Goal: Transaction & Acquisition: Book appointment/travel/reservation

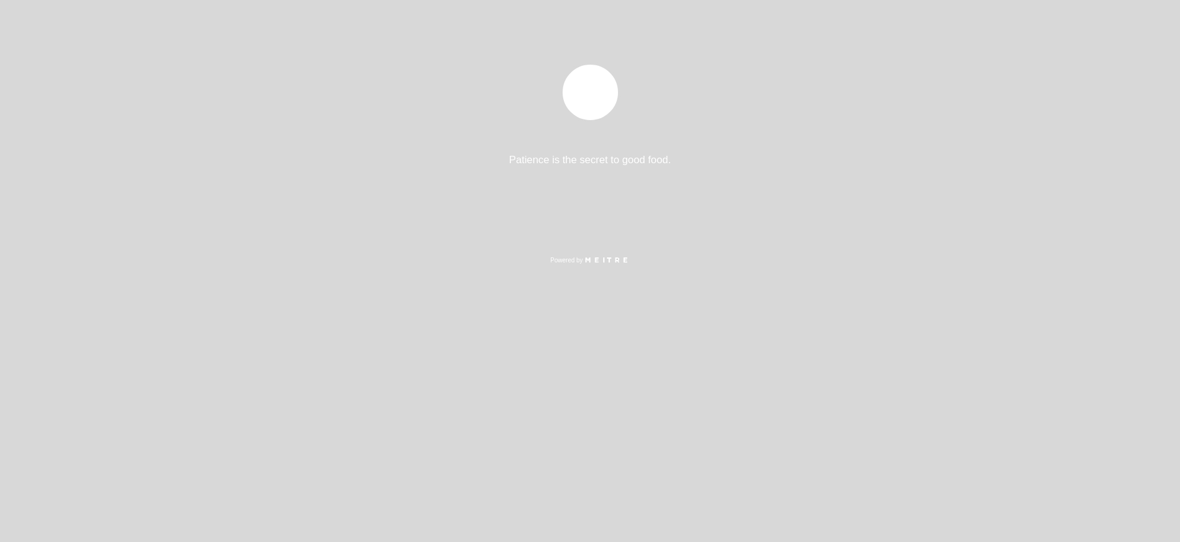
select select "es"
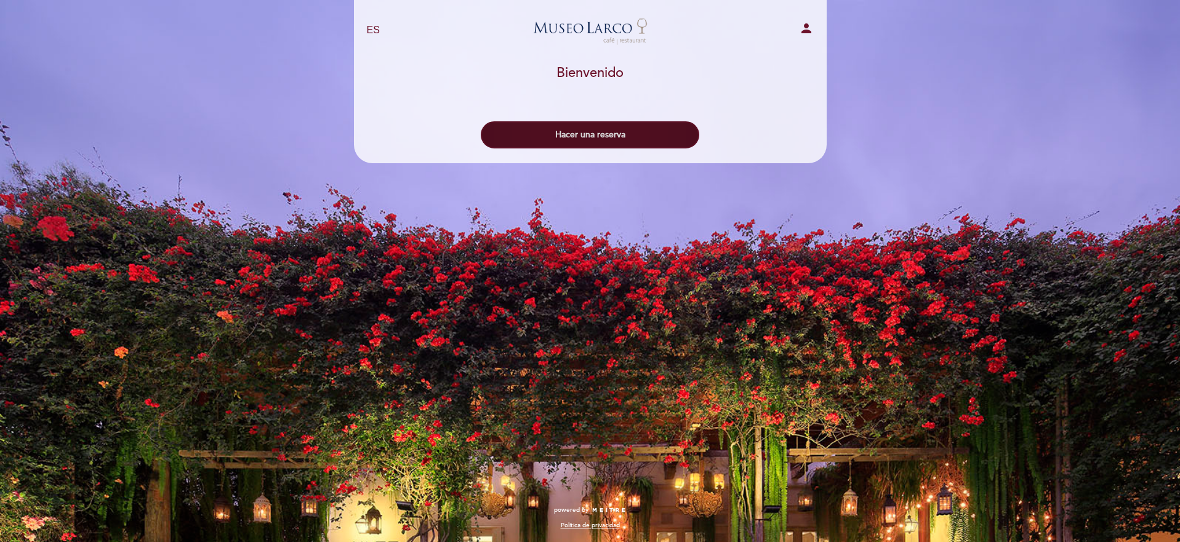
click at [593, 132] on button "Hacer una reserva" at bounding box center [590, 134] width 219 height 27
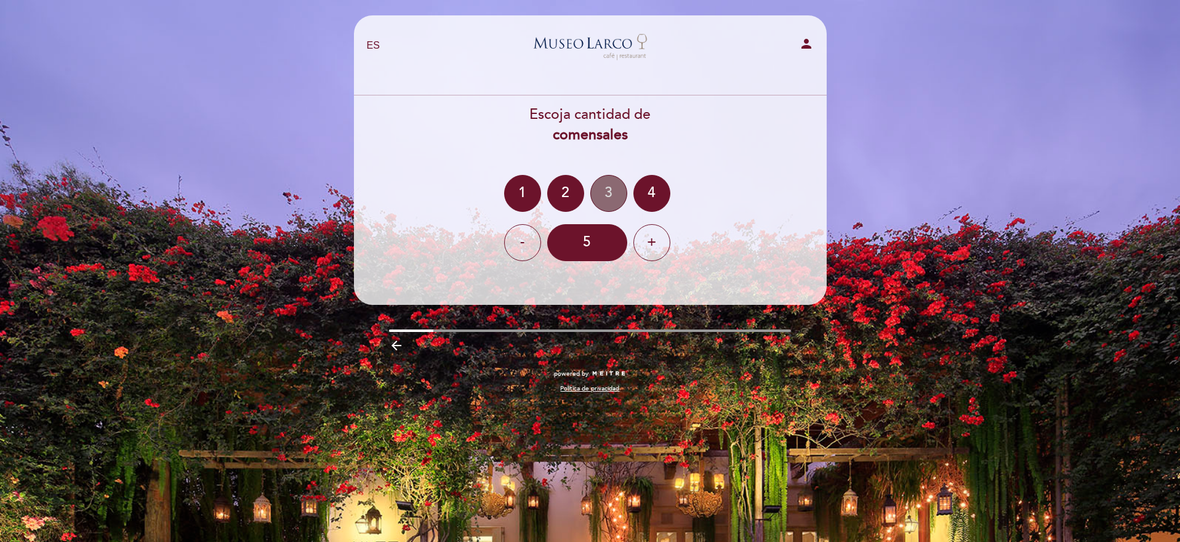
click at [592, 193] on div "3" at bounding box center [608, 193] width 37 height 37
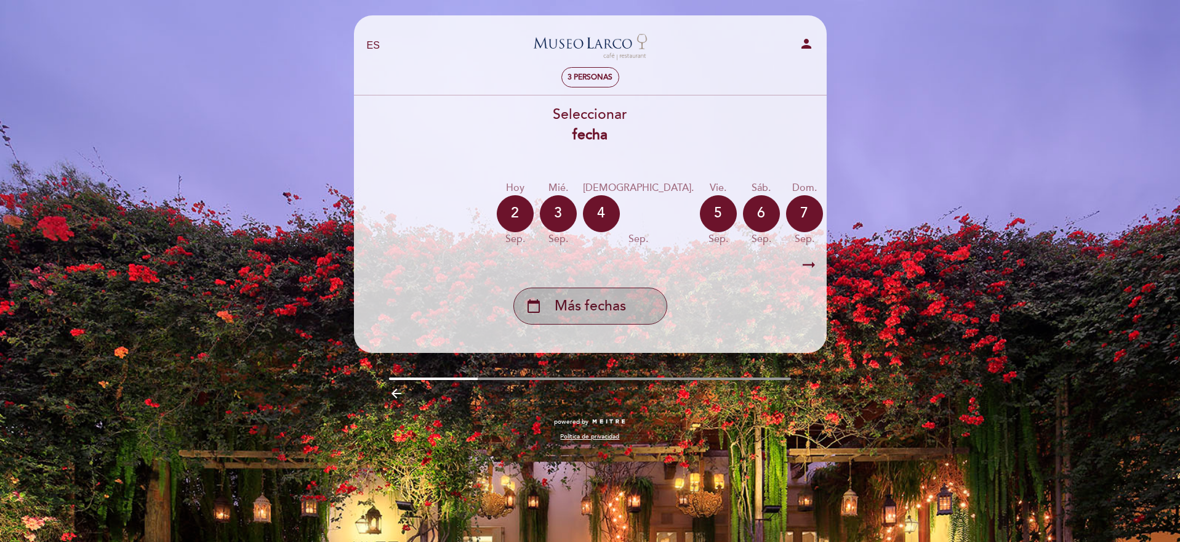
click at [600, 303] on span "Más fechas" at bounding box center [590, 306] width 71 height 20
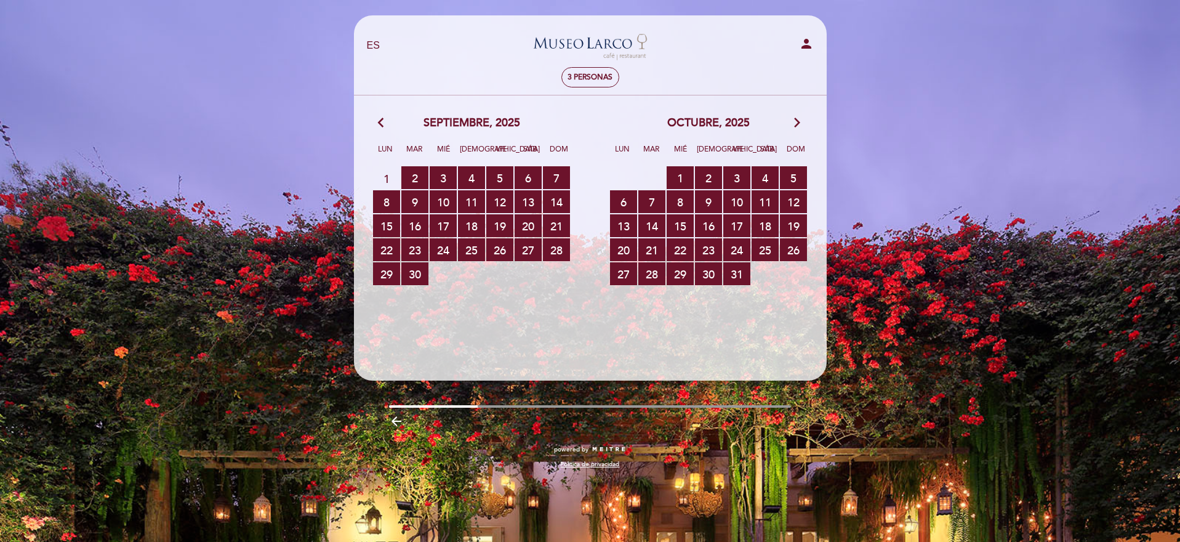
click at [392, 117] on div "arrow_back_ios [DATE] arrow_forward_ios" at bounding box center [471, 123] width 237 height 16
click at [375, 121] on div "arrow_back_ios [DATE] arrow_forward_ios" at bounding box center [471, 123] width 237 height 16
click at [378, 125] on icon "arrow_back_ios" at bounding box center [383, 123] width 11 height 16
click at [587, 82] on div "3 personas" at bounding box center [590, 77] width 57 height 19
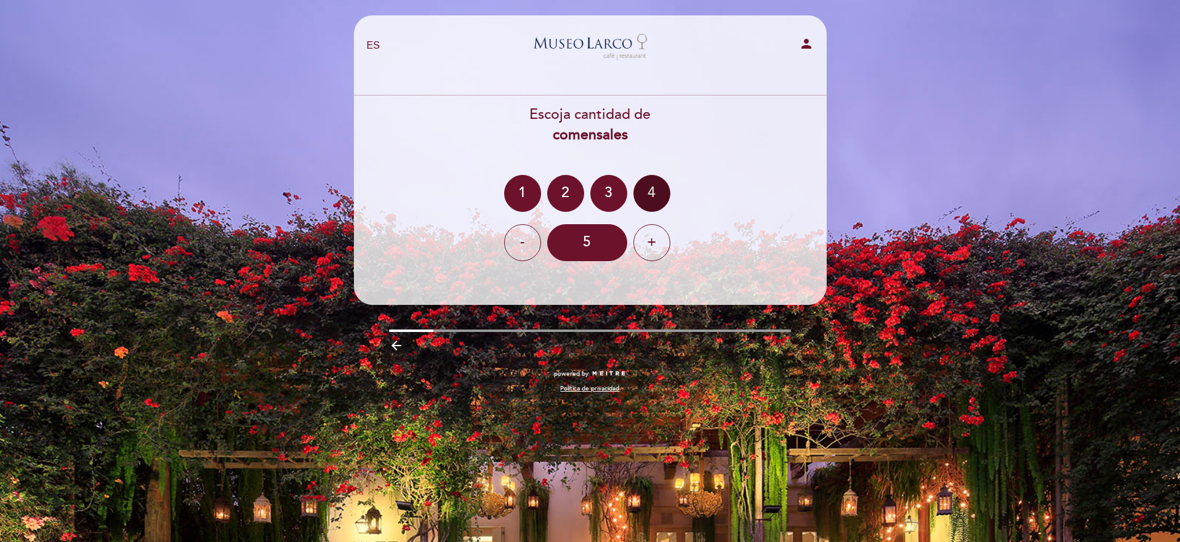
click at [651, 198] on div "4" at bounding box center [651, 193] width 37 height 37
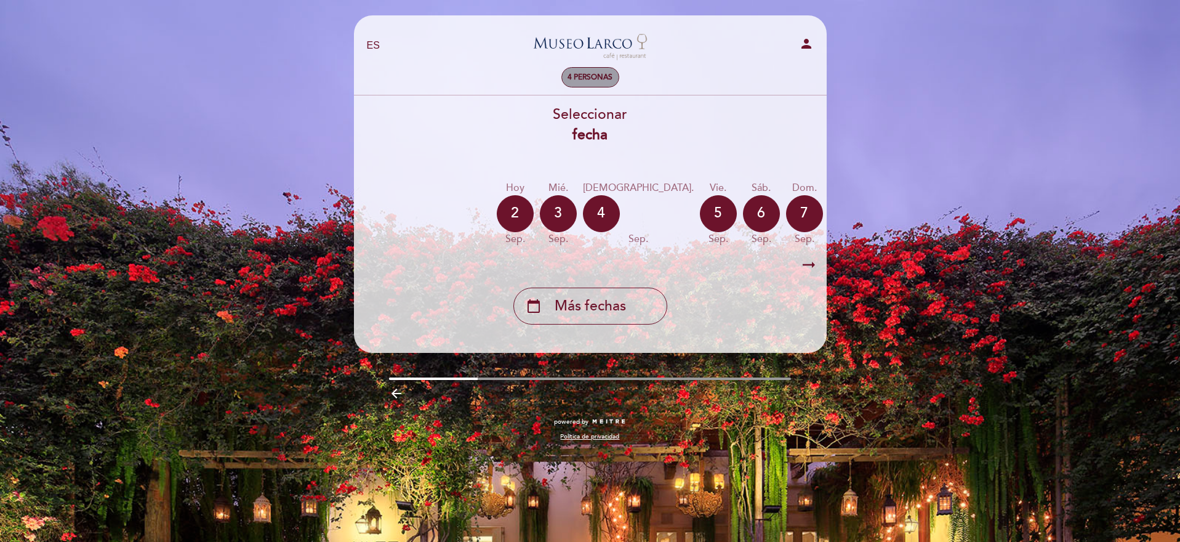
click at [590, 73] on span "4 personas" at bounding box center [590, 77] width 45 height 9
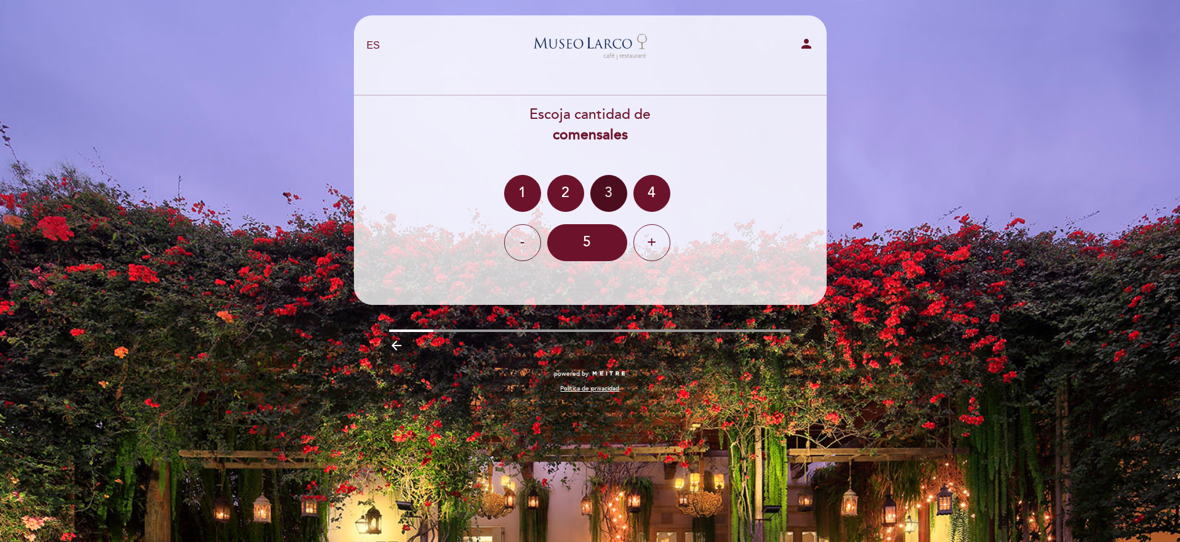
click at [596, 190] on div "3" at bounding box center [608, 193] width 37 height 37
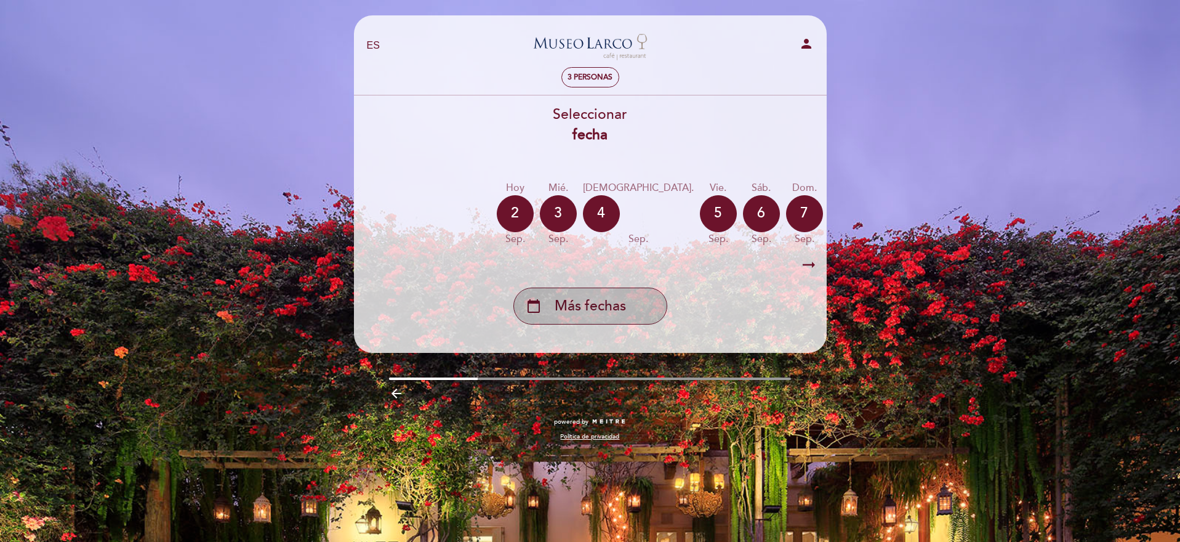
drag, startPoint x: 734, startPoint y: 211, endPoint x: 645, endPoint y: 292, distance: 120.7
click at [644, 292] on div "Seleccionar fecha [DATE] [DATE] [DATE] [DATE] [DATE] [DATE] [DATE] [DATE] [DATE]" at bounding box center [590, 215] width 474 height 220
click at [804, 263] on icon "arrow_right_alt" at bounding box center [809, 265] width 18 height 26
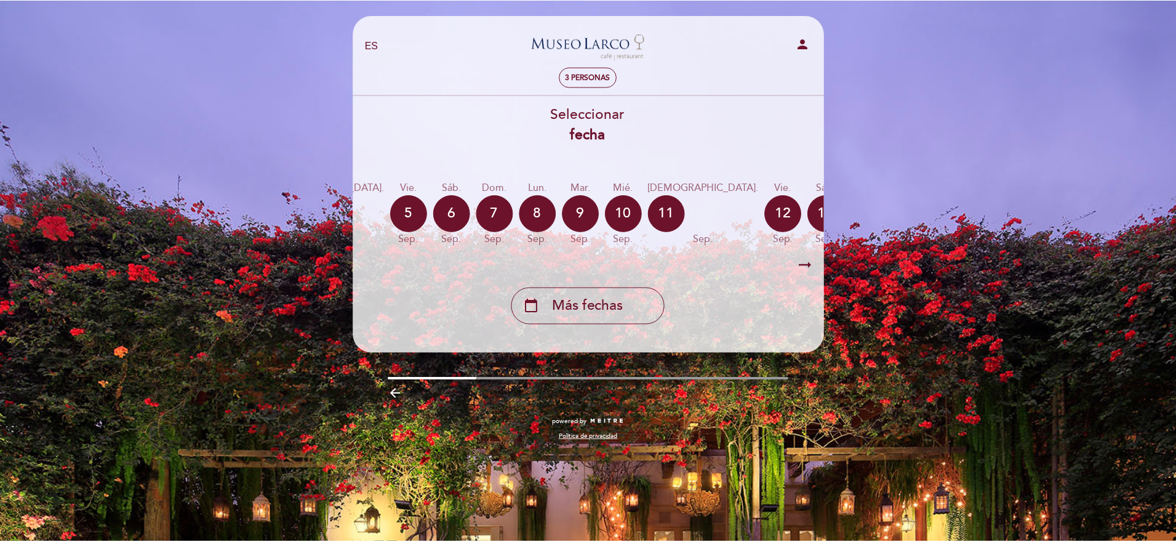
scroll to position [0, 359]
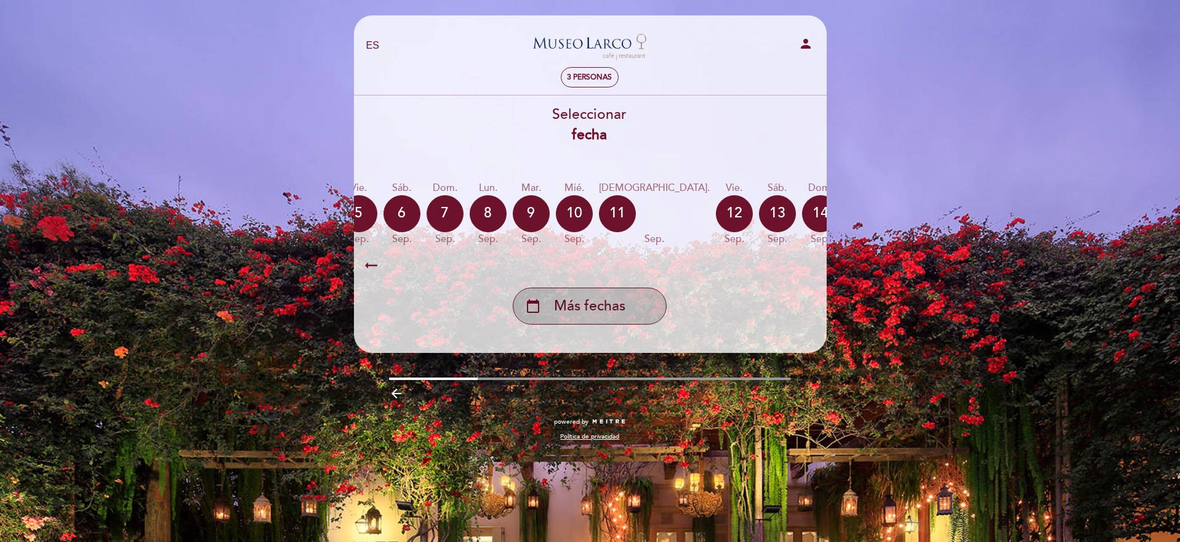
click at [658, 309] on div "calendar_today Más fechas" at bounding box center [590, 305] width 154 height 37
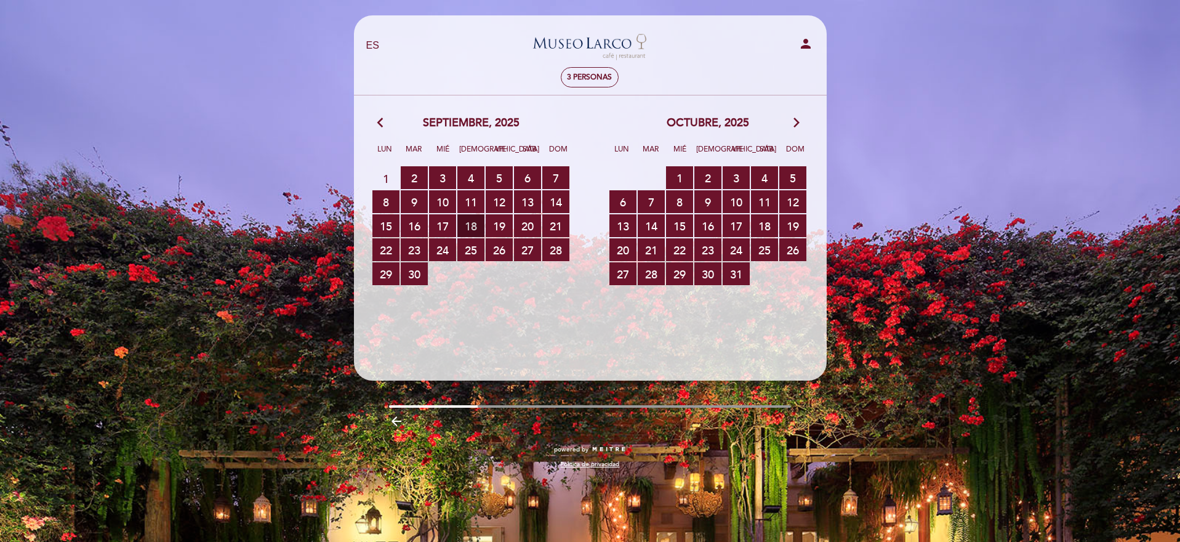
click at [470, 222] on span "18 RESERVAS DISPONIBLES" at bounding box center [470, 225] width 27 height 23
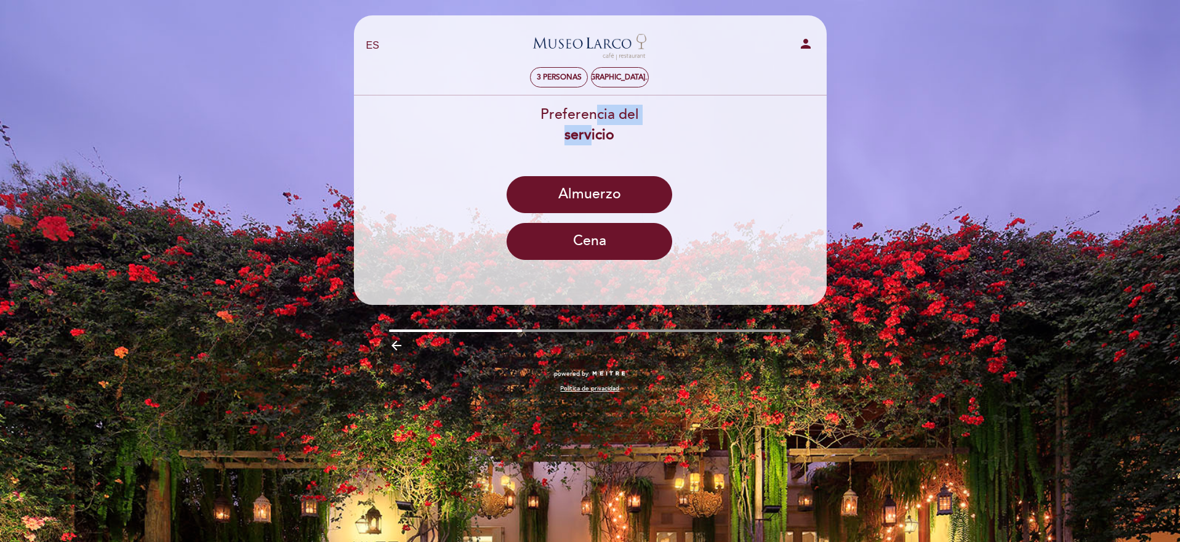
drag, startPoint x: 594, startPoint y: 127, endPoint x: 589, endPoint y: 147, distance: 20.5
click at [589, 144] on div "Preferencia del servicio" at bounding box center [590, 125] width 474 height 41
click at [589, 147] on div "Preferencia del servicio [GEOGRAPHIC_DATA] Cena" at bounding box center [590, 187] width 474 height 165
click at [606, 243] on button "Cena" at bounding box center [590, 241] width 166 height 37
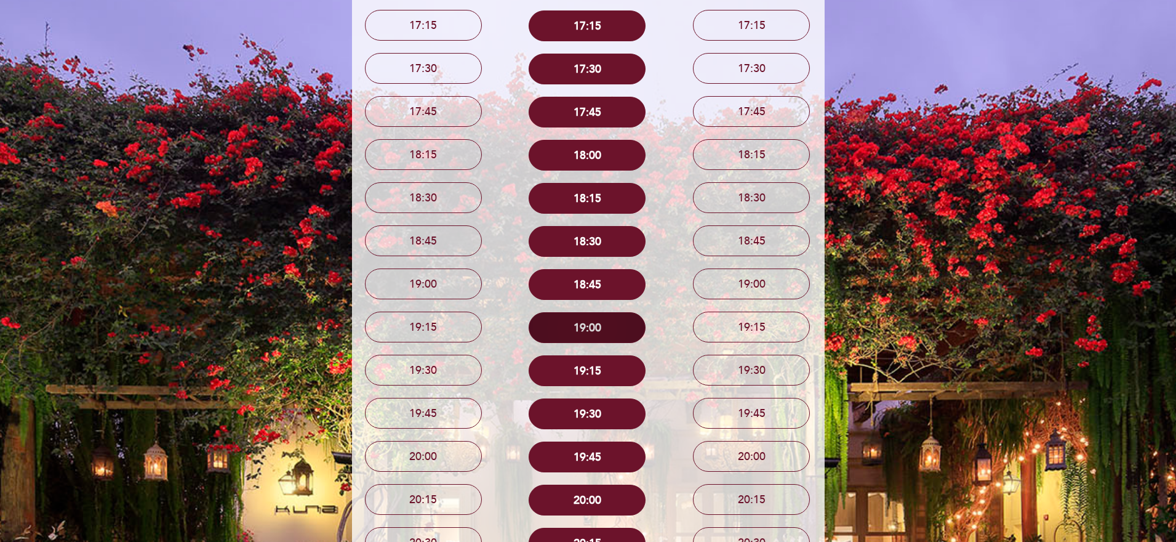
scroll to position [308, 0]
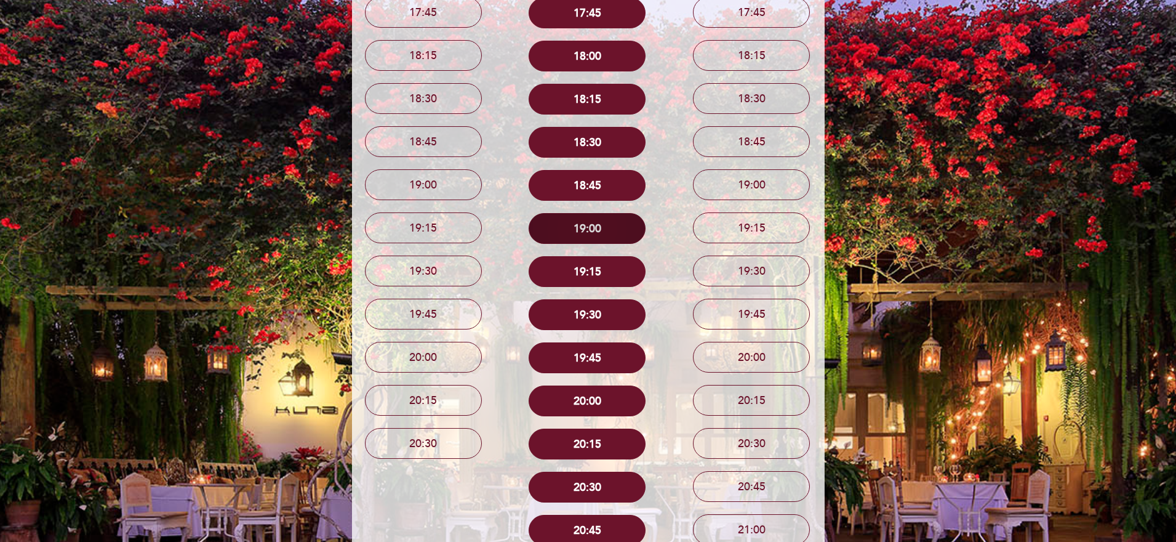
click at [606, 223] on button "19:00" at bounding box center [587, 228] width 117 height 31
